Goal: Information Seeking & Learning: Check status

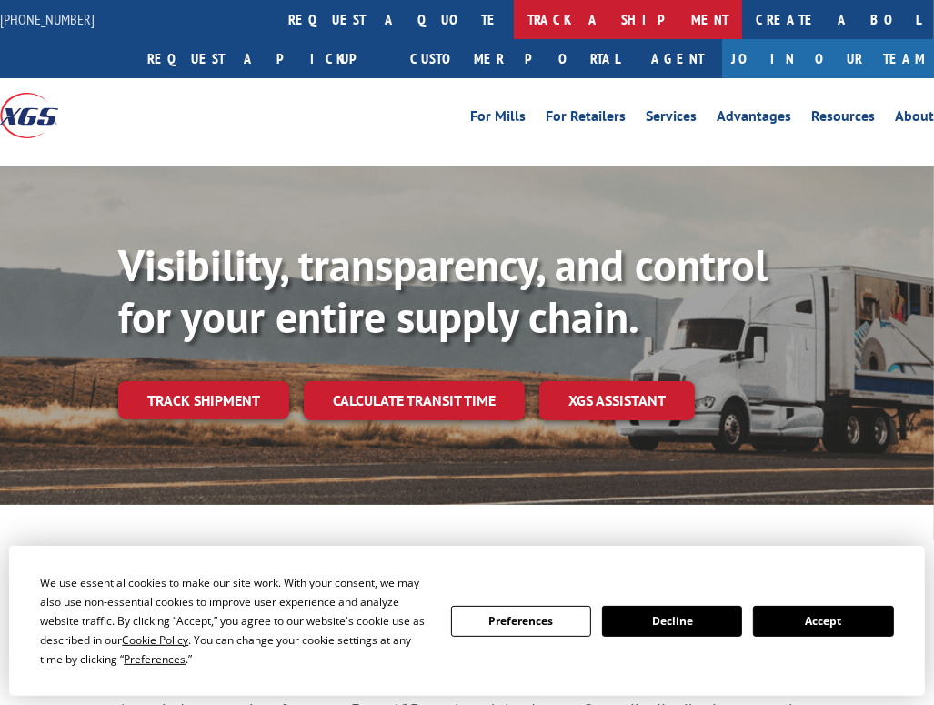
click at [514, 26] on link "track a shipment" at bounding box center [628, 19] width 228 height 39
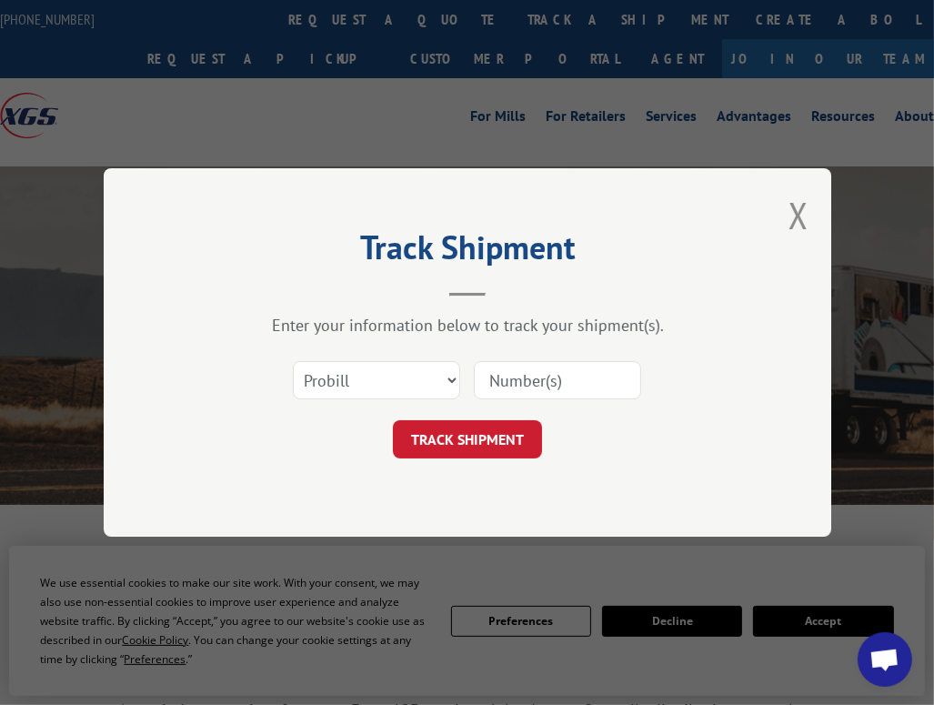
click at [535, 375] on input at bounding box center [557, 380] width 167 height 38
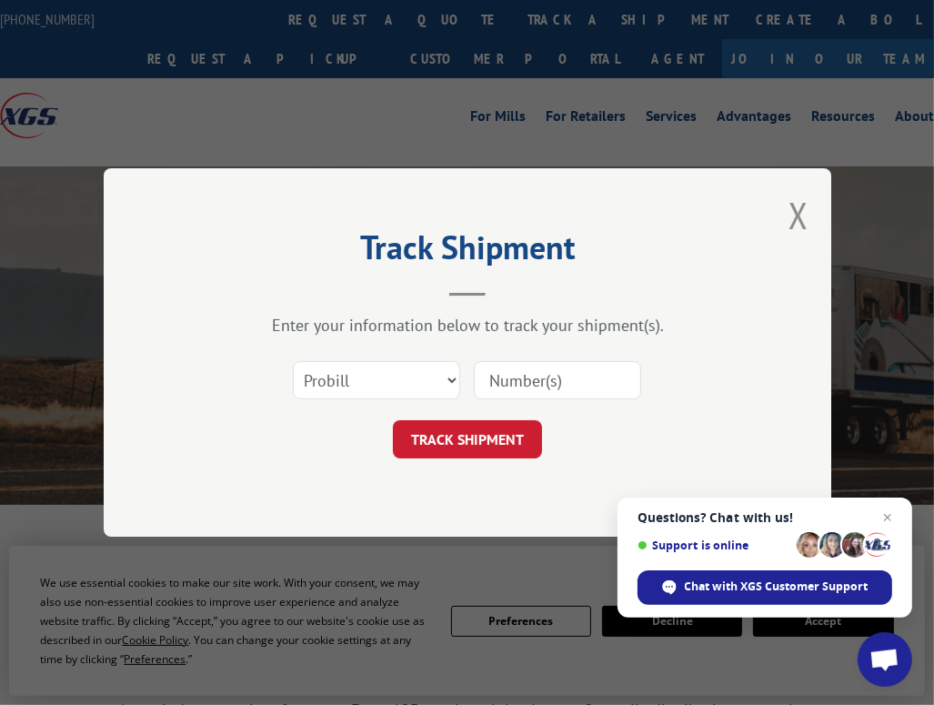
paste input "15963459"
type input "15963459"
click at [487, 440] on button "TRACK SHIPMENT" at bounding box center [467, 439] width 149 height 38
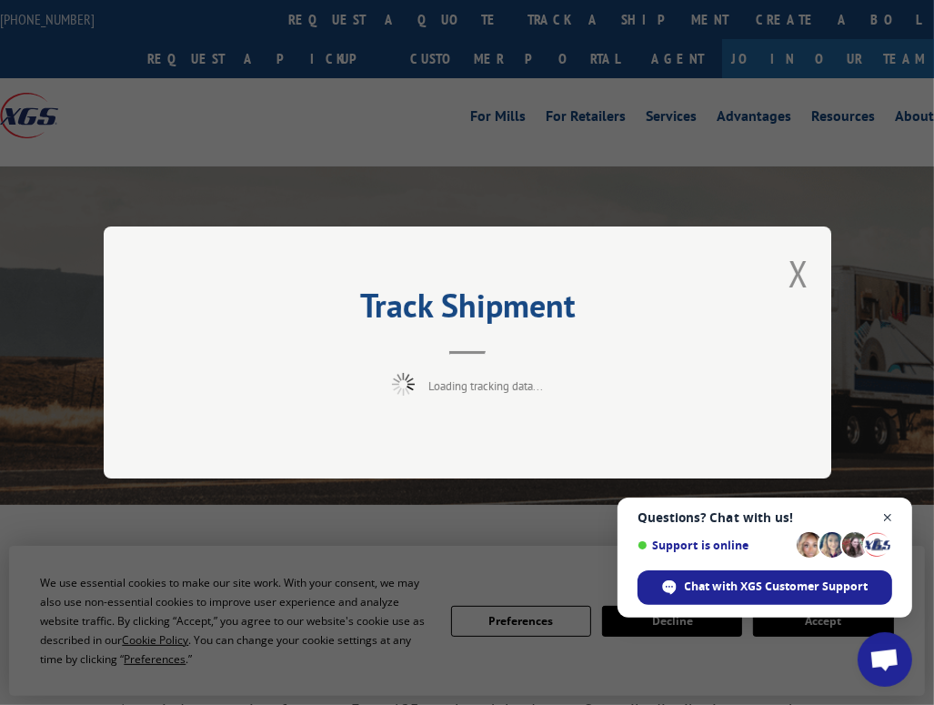
click at [894, 528] on span "Close chat" at bounding box center [888, 518] width 23 height 23
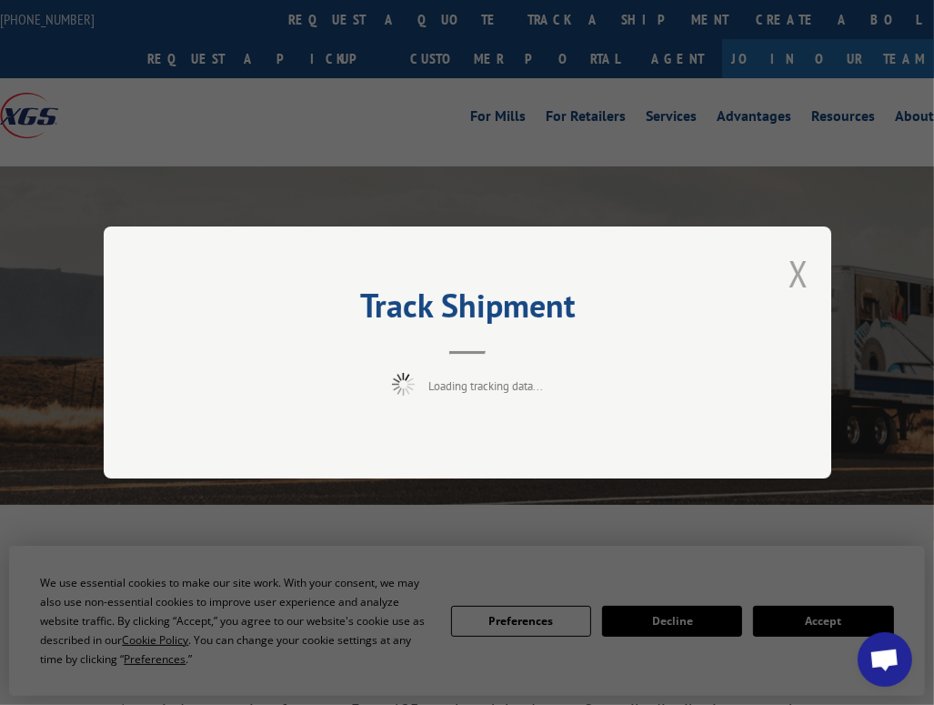
click at [802, 279] on button "Close modal" at bounding box center [799, 273] width 20 height 48
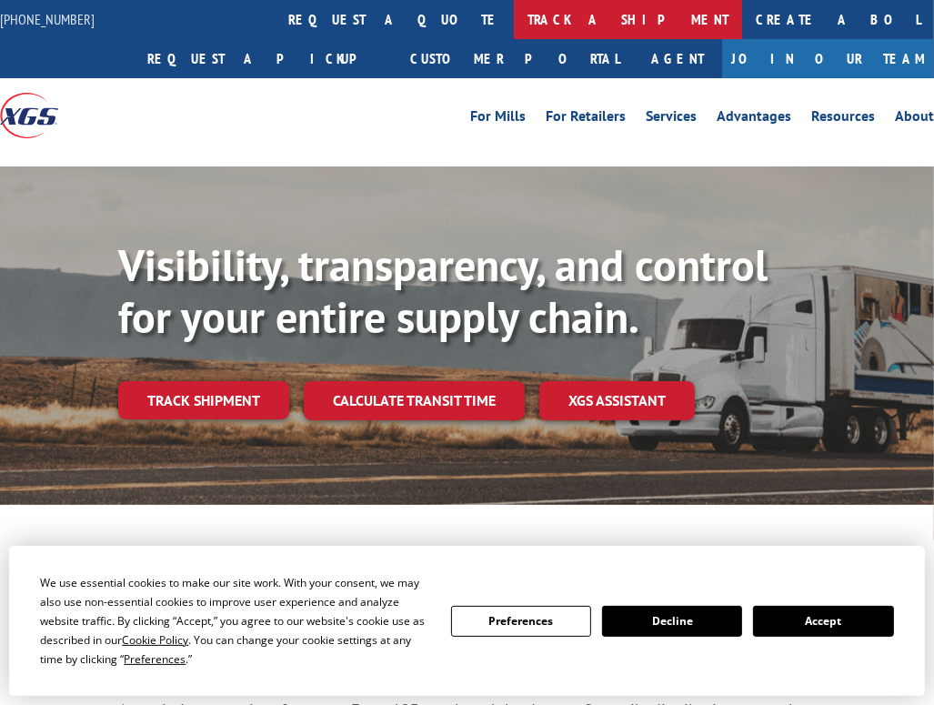
click at [514, 22] on link "track a shipment" at bounding box center [628, 19] width 228 height 39
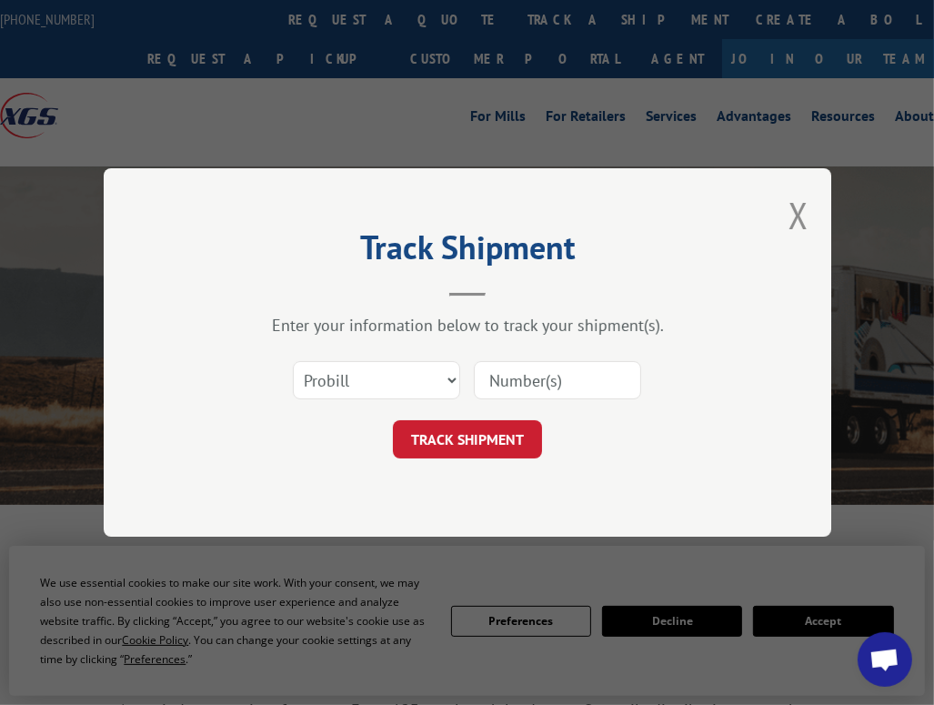
click at [534, 380] on input at bounding box center [557, 380] width 167 height 38
paste input "15963459"
type input "15963459"
click at [486, 441] on button "TRACK SHIPMENT" at bounding box center [467, 439] width 149 height 38
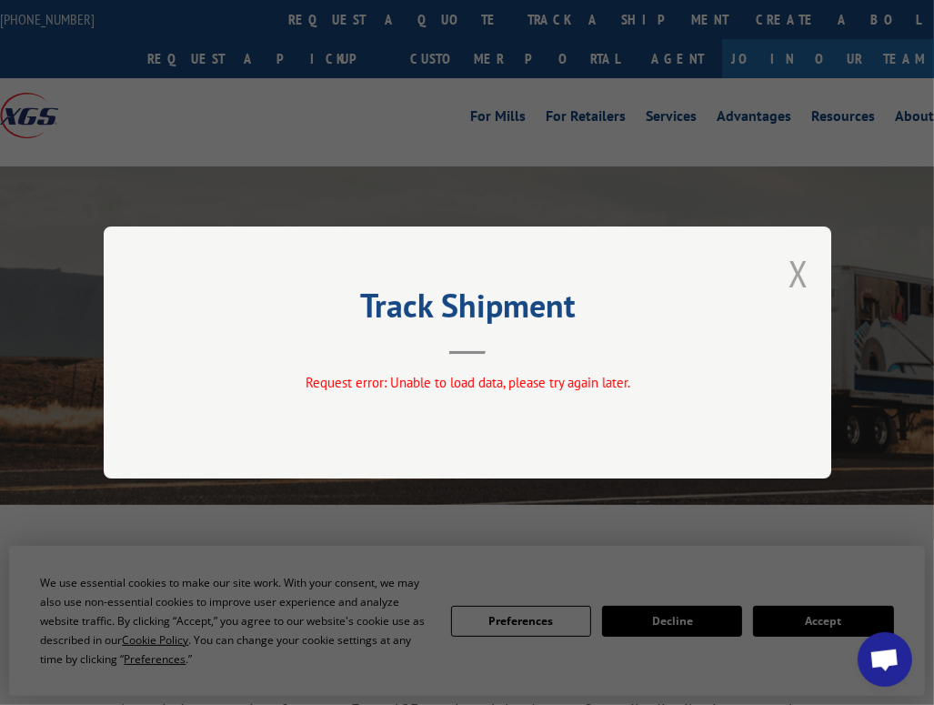
click at [802, 277] on button "Close modal" at bounding box center [799, 273] width 20 height 48
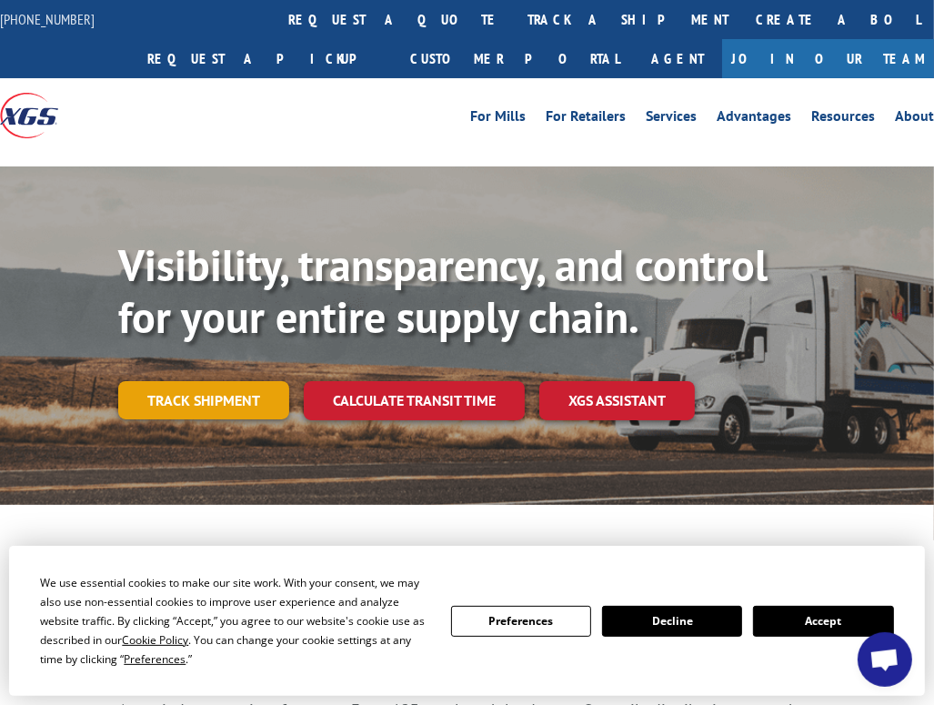
click at [217, 405] on link "Track shipment" at bounding box center [203, 400] width 171 height 38
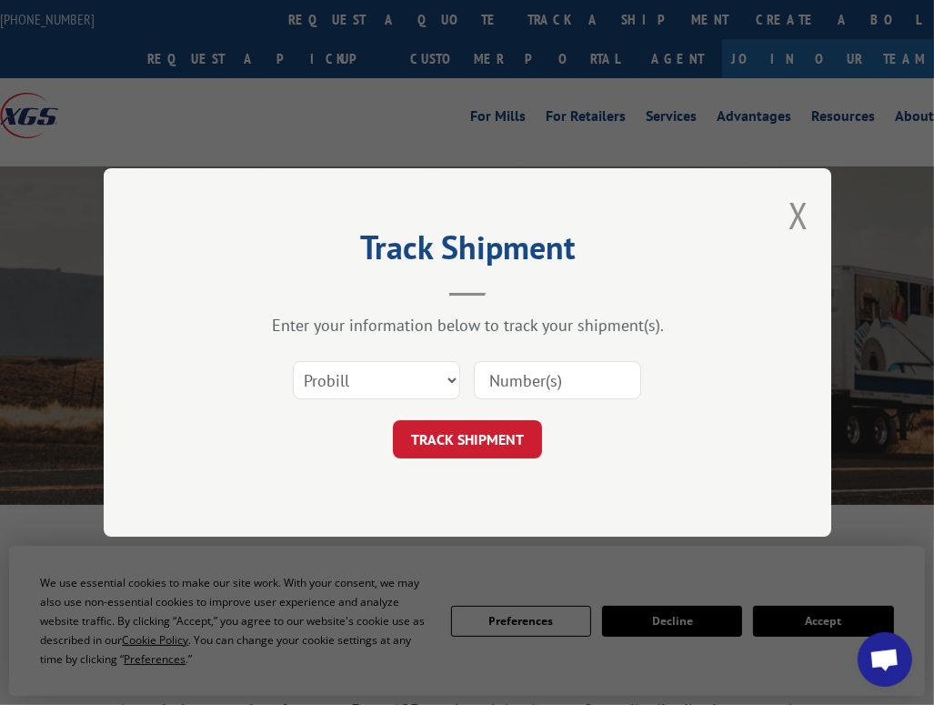
click at [528, 384] on input at bounding box center [557, 380] width 167 height 38
paste input "15963459"
type input "15963459"
click at [448, 440] on button "TRACK SHIPMENT" at bounding box center [467, 439] width 149 height 38
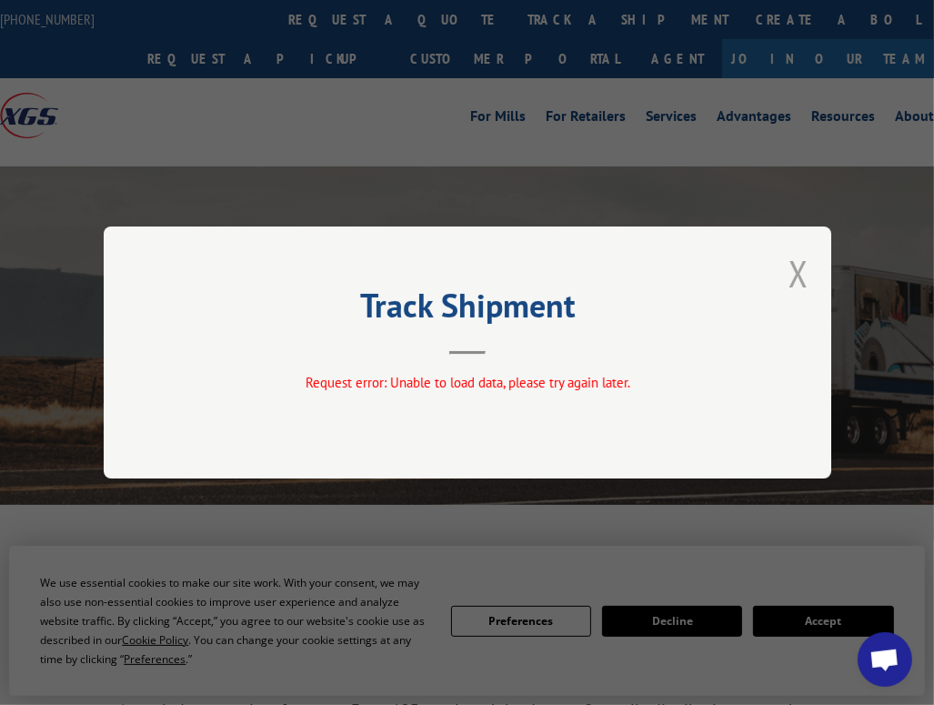
click at [794, 274] on button "Close modal" at bounding box center [799, 273] width 20 height 48
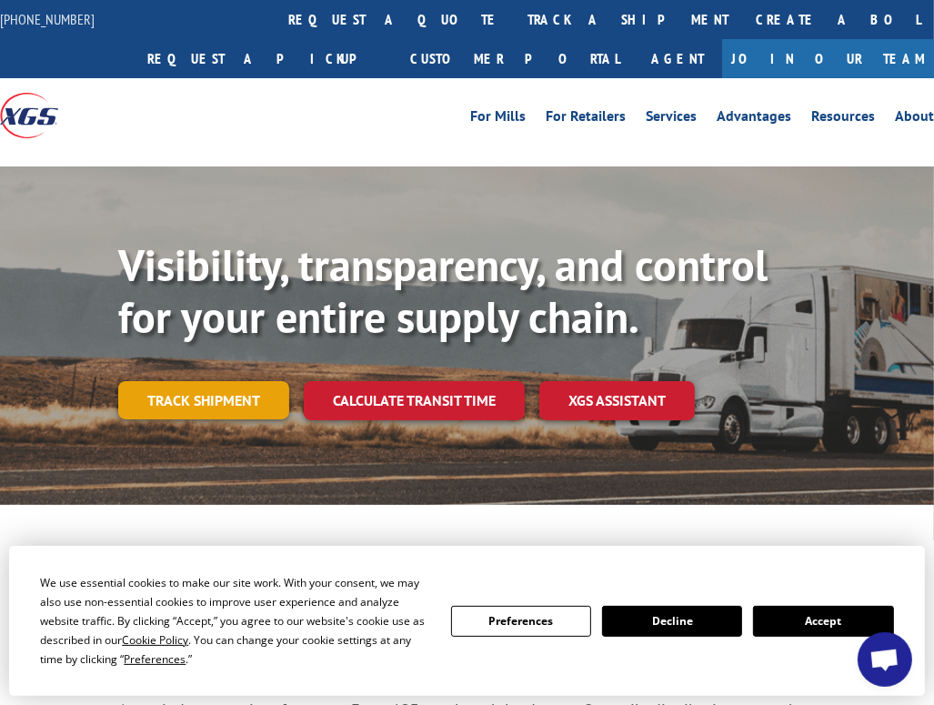
click at [220, 402] on link "Track shipment" at bounding box center [203, 400] width 171 height 38
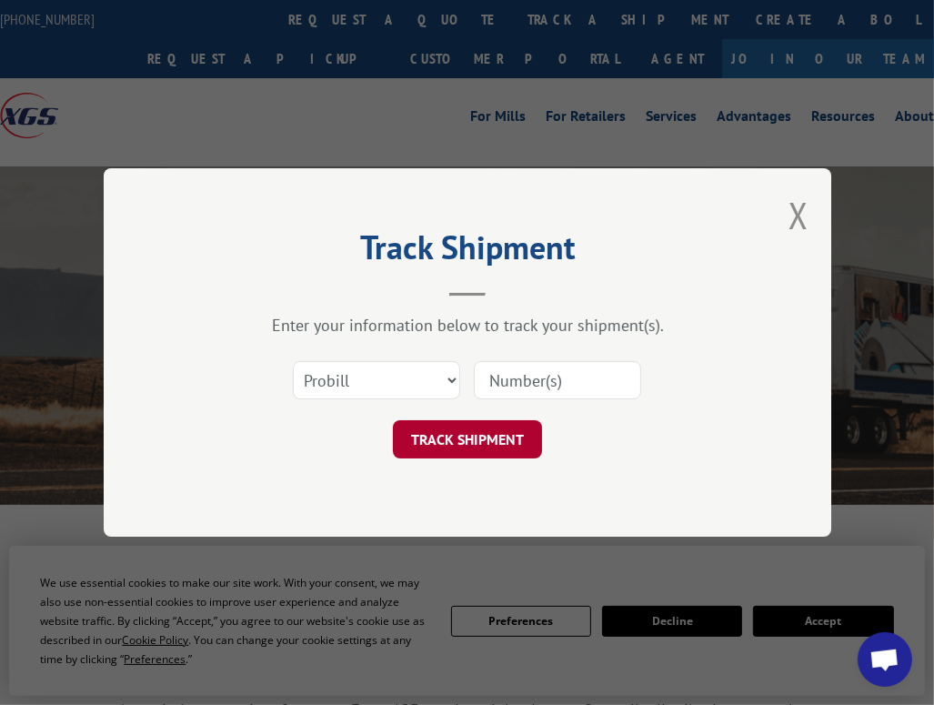
drag, startPoint x: 469, startPoint y: 449, endPoint x: 518, endPoint y: 423, distance: 54.5
click at [529, 459] on div "Track Shipment Enter your information below to track your shipment(s). Select c…" at bounding box center [468, 352] width 728 height 368
click at [625, 379] on input at bounding box center [557, 380] width 167 height 38
paste input "15963459"
type input "15963459"
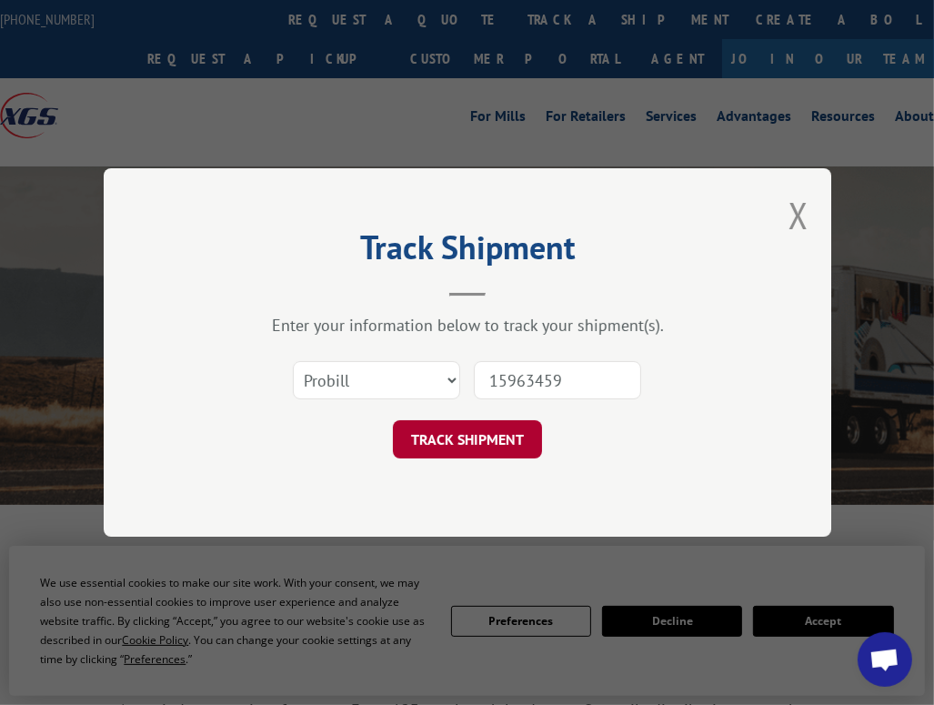
click at [469, 438] on button "TRACK SHIPMENT" at bounding box center [467, 439] width 149 height 38
